Goal: Find specific page/section: Find specific page/section

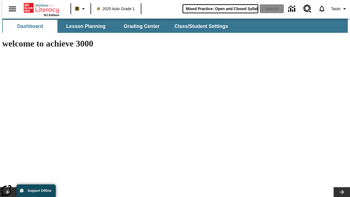
type input "Mixed Practice: Open and Closed Syllables"
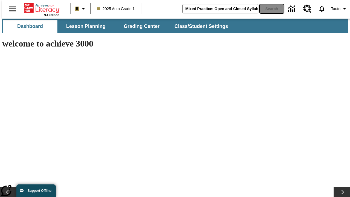
click at [269, 9] on button "Search" at bounding box center [272, 8] width 24 height 9
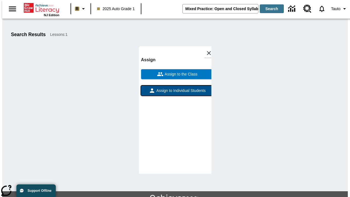
click at [175, 88] on span "Assign to Individual Students" at bounding box center [180, 91] width 50 height 6
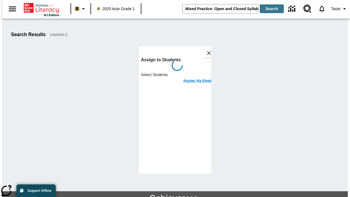
scroll to position [30, 0]
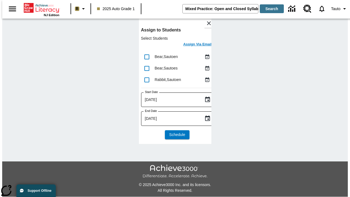
click at [147, 57] on input "lesson details" at bounding box center [146, 56] width 11 height 11
checkbox input "true"
click at [147, 68] on input "lesson details" at bounding box center [146, 68] width 11 height 11
checkbox input "true"
click at [147, 80] on input "lesson details" at bounding box center [146, 79] width 11 height 11
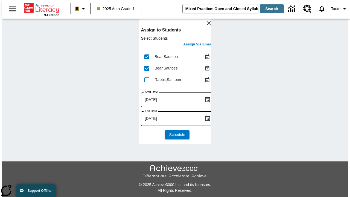
checkbox input "true"
